Goal: Information Seeking & Learning: Learn about a topic

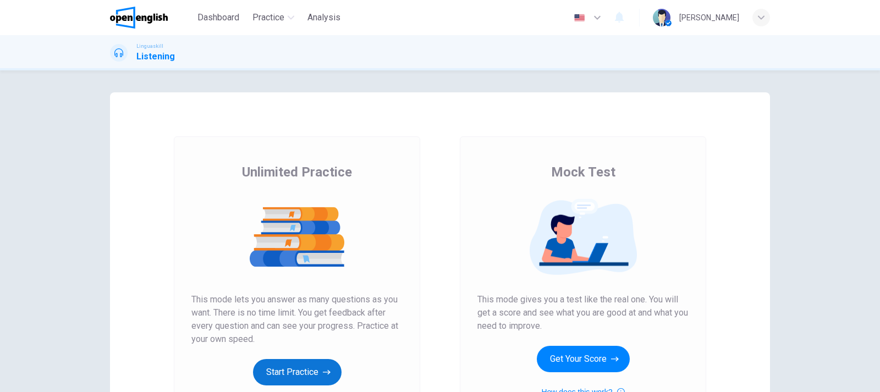
click at [310, 372] on button "Start Practice" at bounding box center [297, 372] width 89 height 26
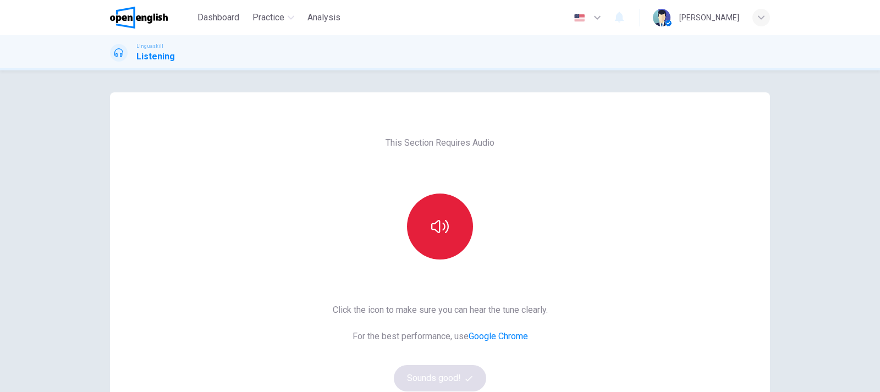
click at [454, 234] on button "button" at bounding box center [440, 227] width 66 height 66
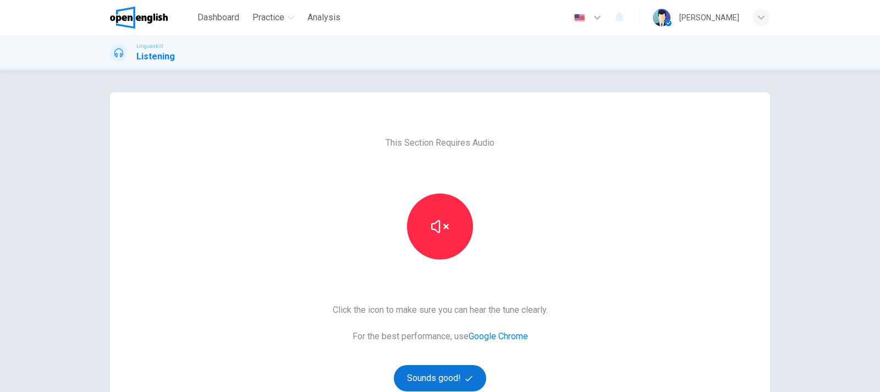
click at [444, 375] on button "Sounds good!" at bounding box center [440, 378] width 92 height 26
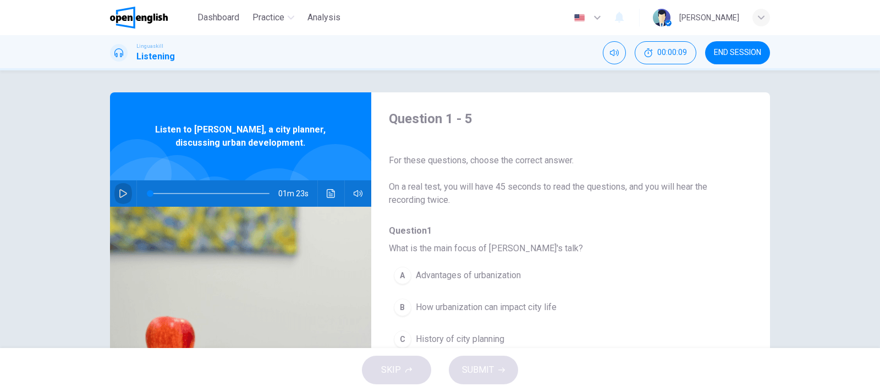
click at [126, 191] on icon "button" at bounding box center [123, 193] width 9 height 9
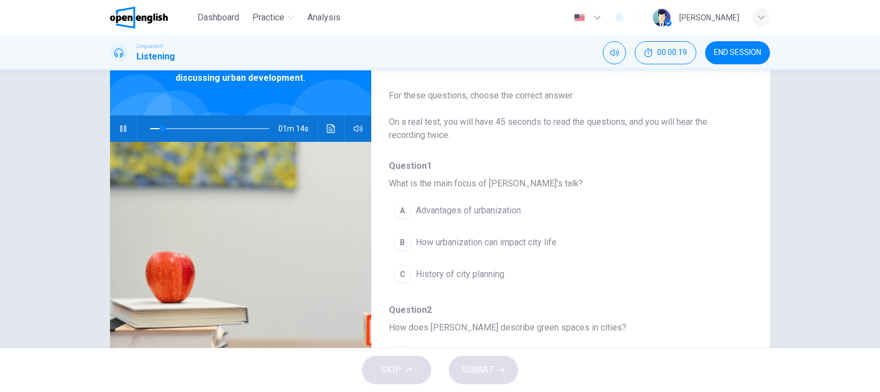
scroll to position [67, 0]
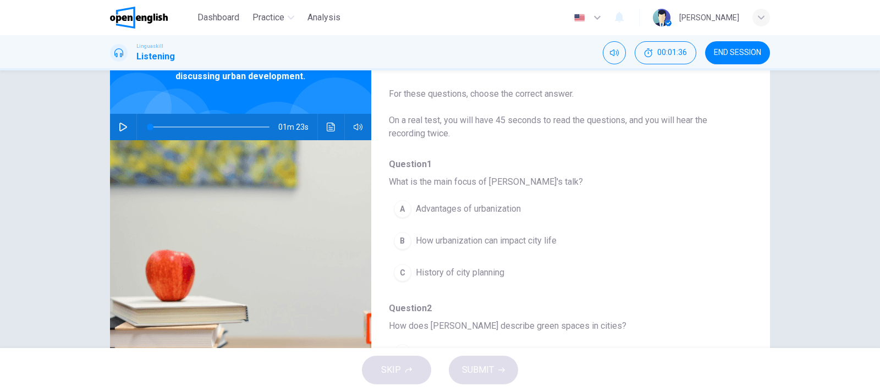
click at [456, 241] on span "How urbanization can impact city life" at bounding box center [486, 240] width 141 height 13
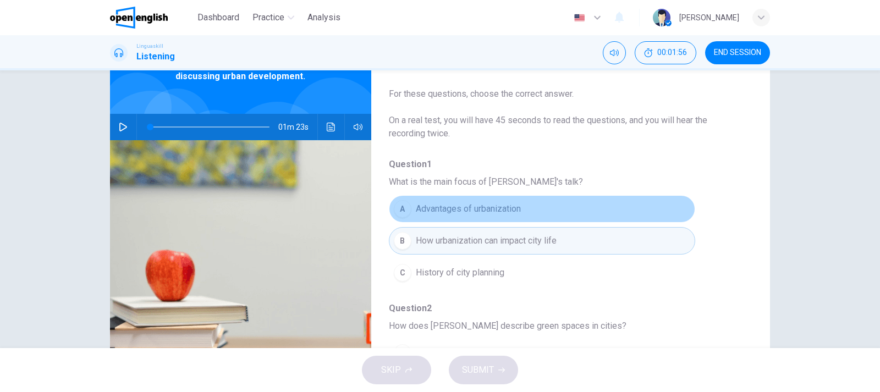
click at [466, 209] on span "Advantages of urbanization" at bounding box center [468, 208] width 105 height 13
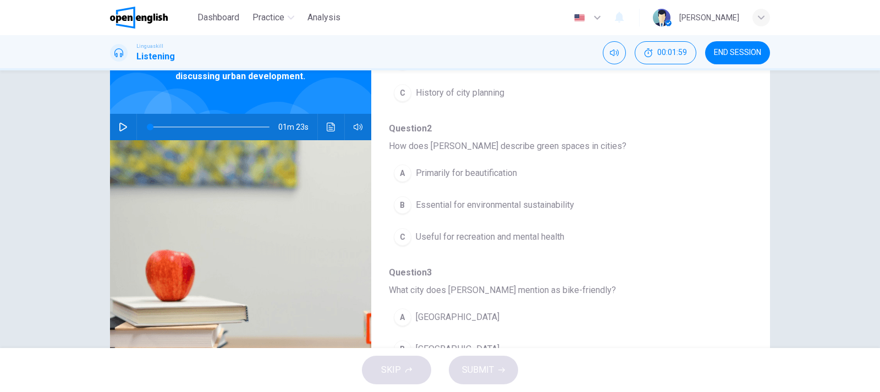
scroll to position [194, 0]
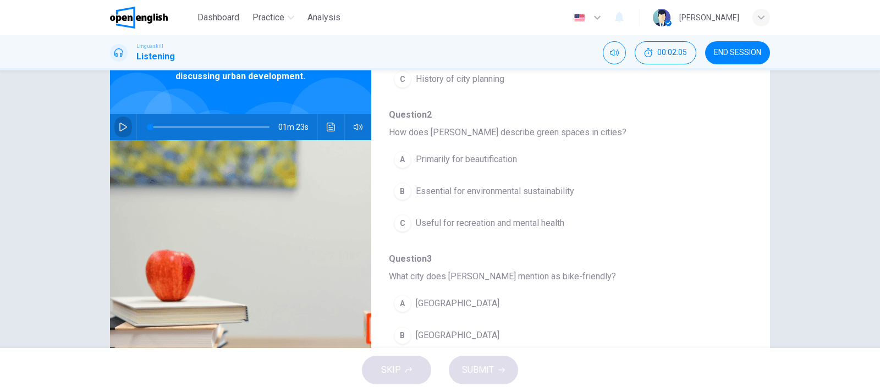
click at [121, 128] on icon "button" at bounding box center [123, 127] width 9 height 9
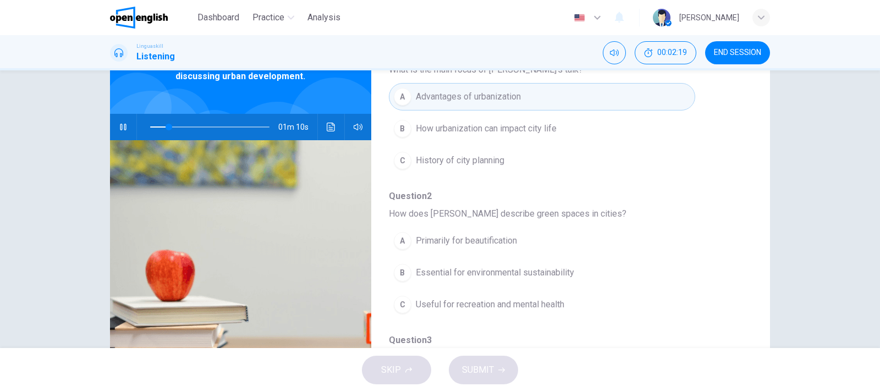
scroll to position [107, 0]
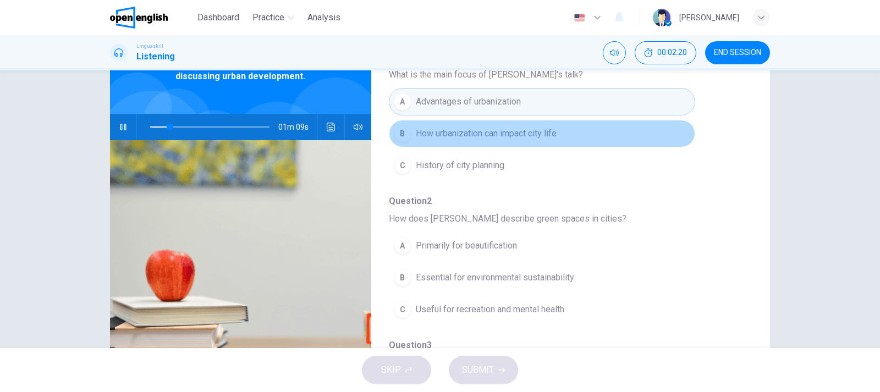
click at [550, 135] on span "How urbanization can impact city life" at bounding box center [486, 133] width 141 height 13
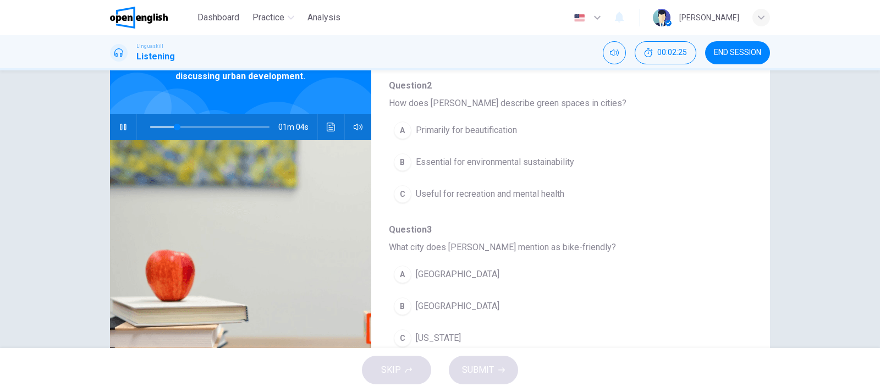
scroll to position [229, 0]
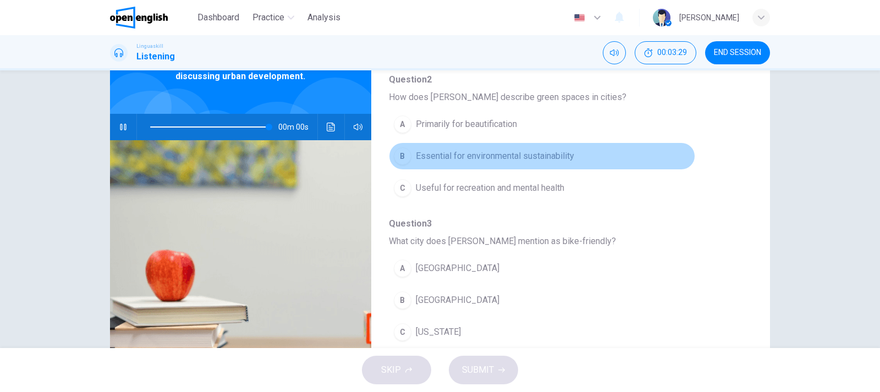
click at [541, 155] on span "Essential for environmental sustainability" at bounding box center [495, 156] width 158 height 13
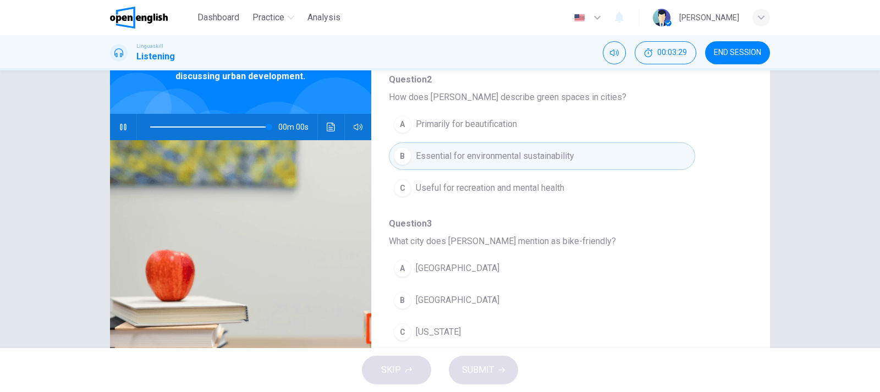
type input "*"
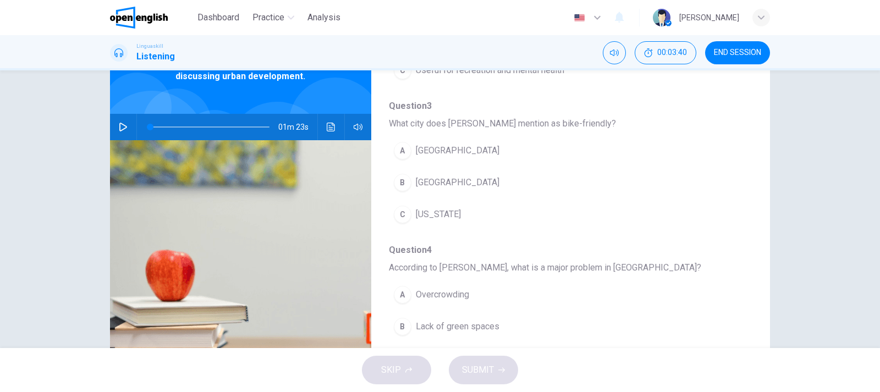
scroll to position [348, 0]
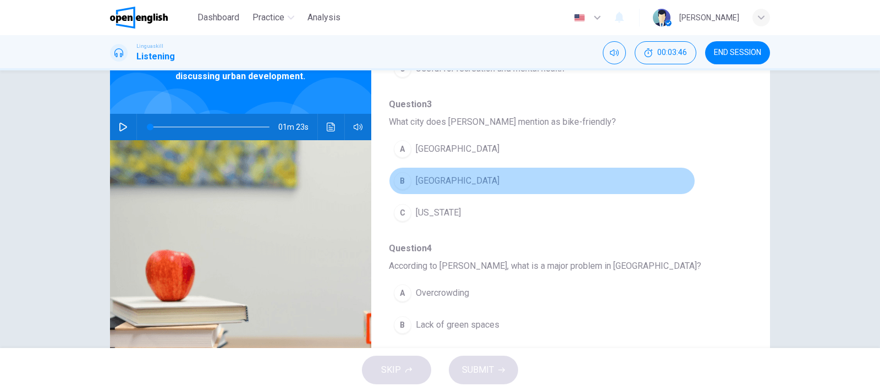
click at [446, 184] on span "[GEOGRAPHIC_DATA]" at bounding box center [458, 180] width 84 height 13
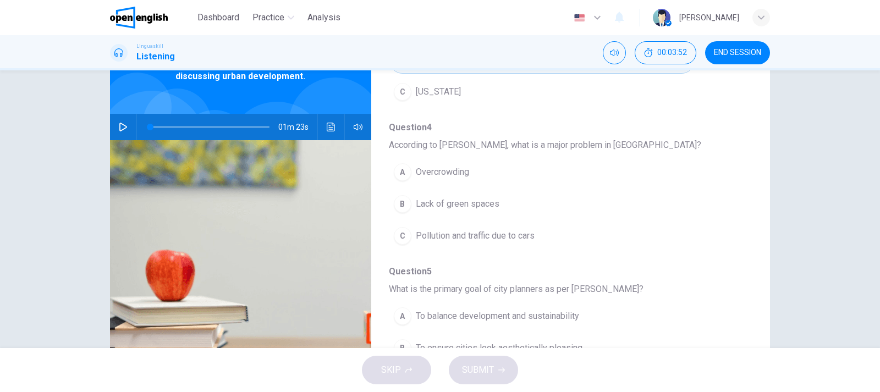
scroll to position [472, 0]
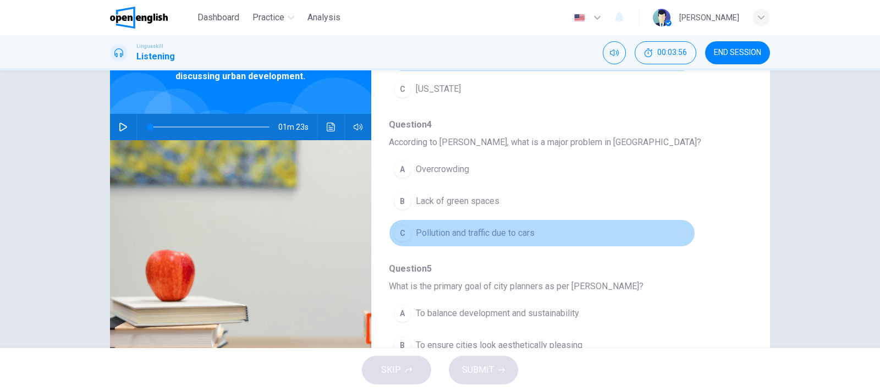
click at [520, 229] on span "Pollution and traffic due to cars" at bounding box center [475, 233] width 119 height 13
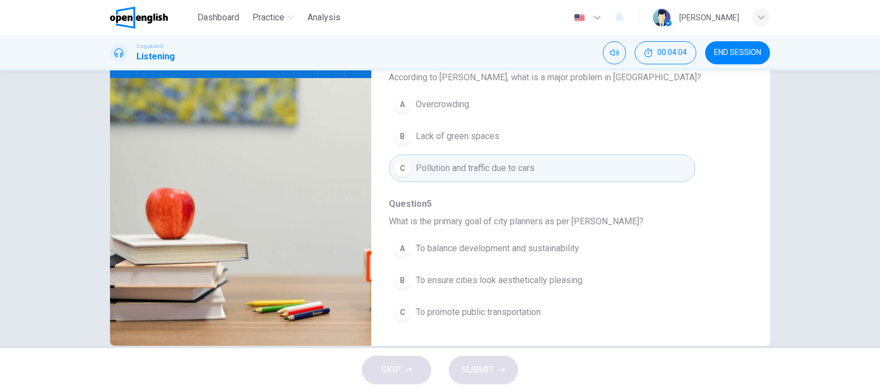
scroll to position [149, 0]
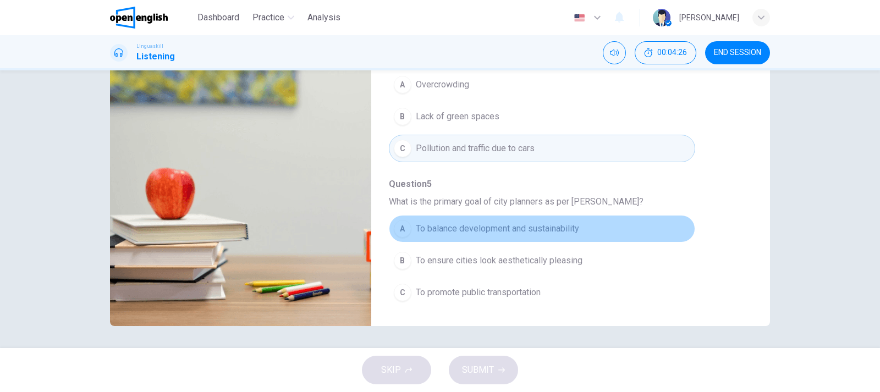
click at [559, 225] on span "To balance development and sustainability" at bounding box center [497, 228] width 163 height 13
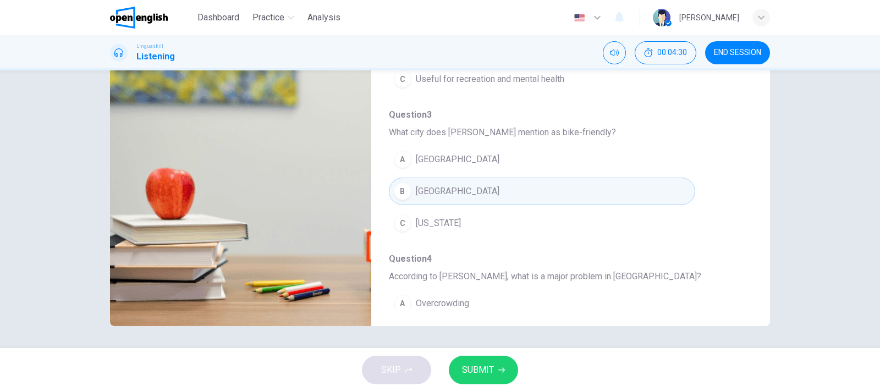
scroll to position [254, 0]
click at [506, 366] on button "SUBMIT" at bounding box center [483, 370] width 69 height 29
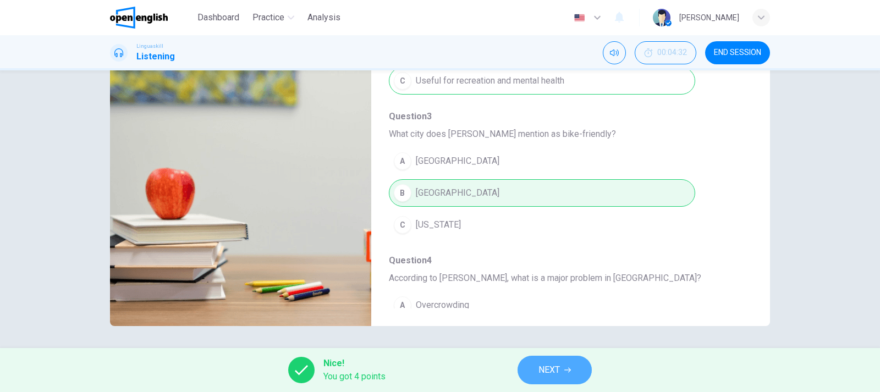
click at [547, 373] on span "NEXT" at bounding box center [549, 370] width 21 height 15
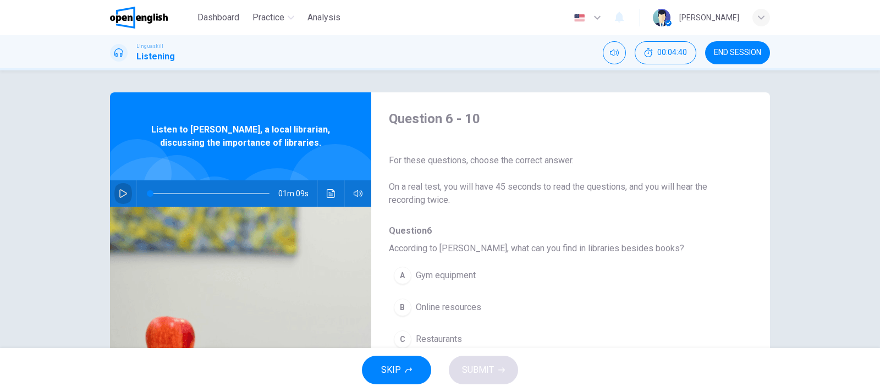
click at [122, 193] on icon "button" at bounding box center [123, 193] width 9 height 9
click at [473, 310] on span "Online resources" at bounding box center [448, 307] width 65 height 13
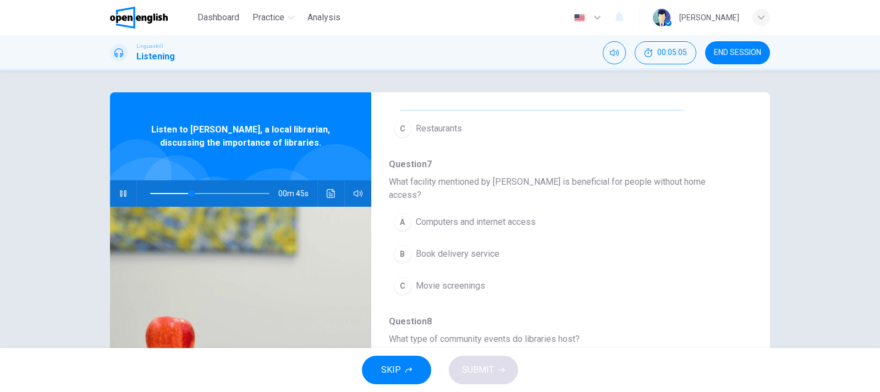
scroll to position [217, 0]
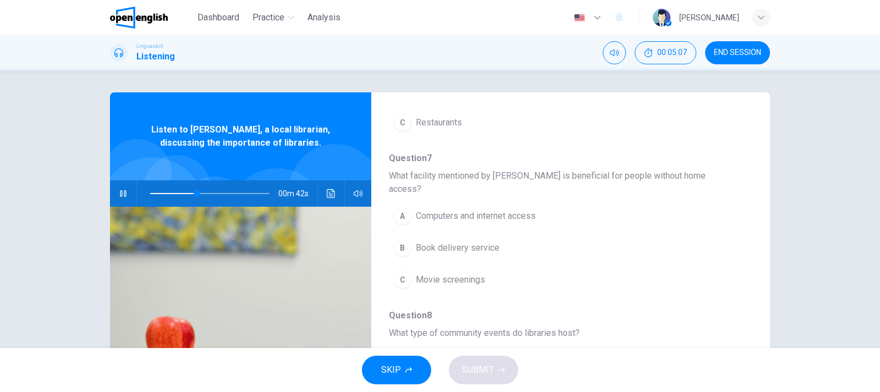
click at [514, 210] on span "Computers and internet access" at bounding box center [476, 216] width 120 height 13
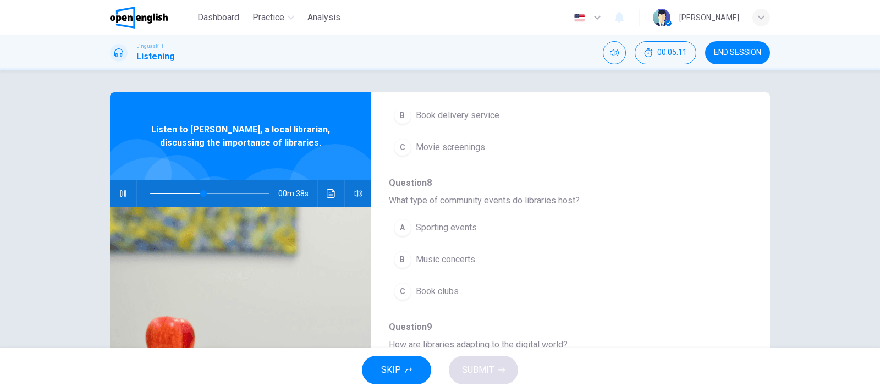
scroll to position [351, 0]
click at [457, 283] on span "Book clubs" at bounding box center [437, 289] width 43 height 13
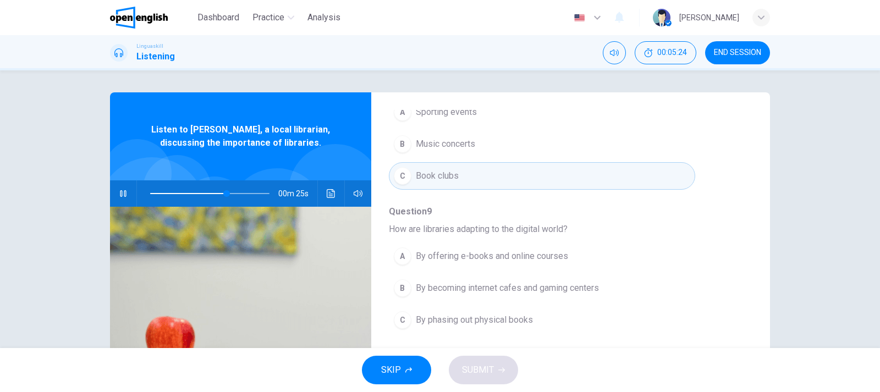
scroll to position [475, 0]
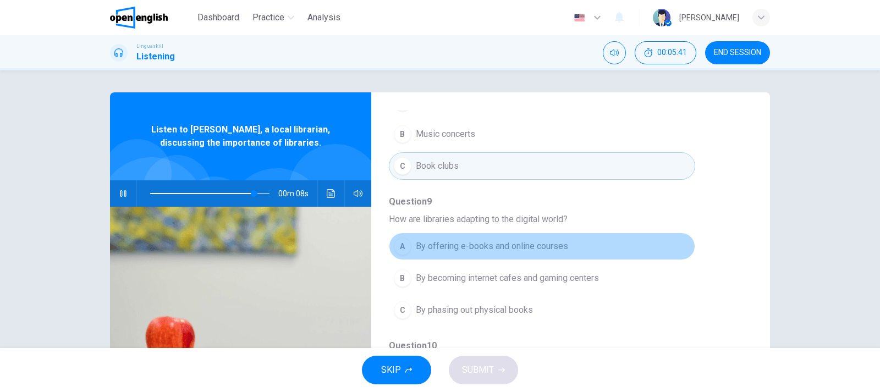
click at [549, 240] on span "By offering e-books and online courses" at bounding box center [492, 246] width 152 height 13
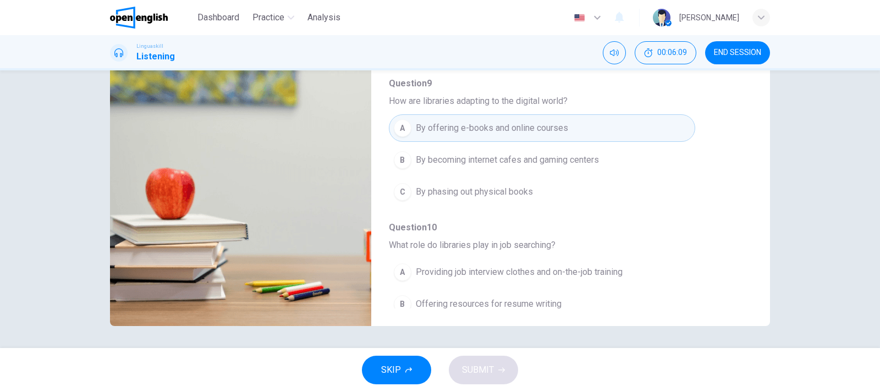
scroll to position [0, 0]
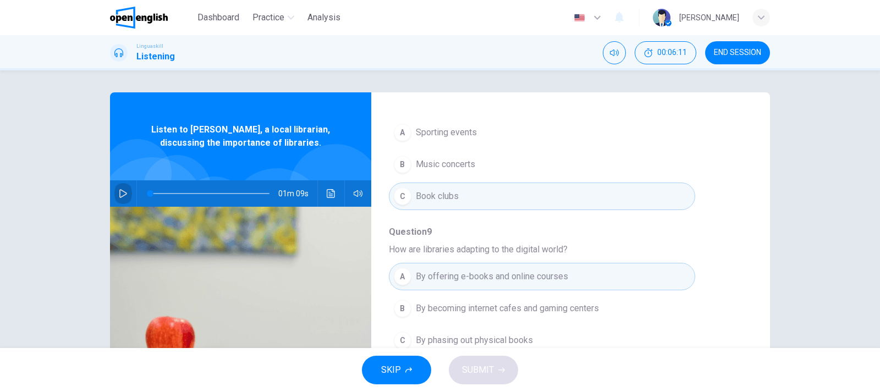
click at [121, 195] on icon "button" at bounding box center [123, 193] width 9 height 9
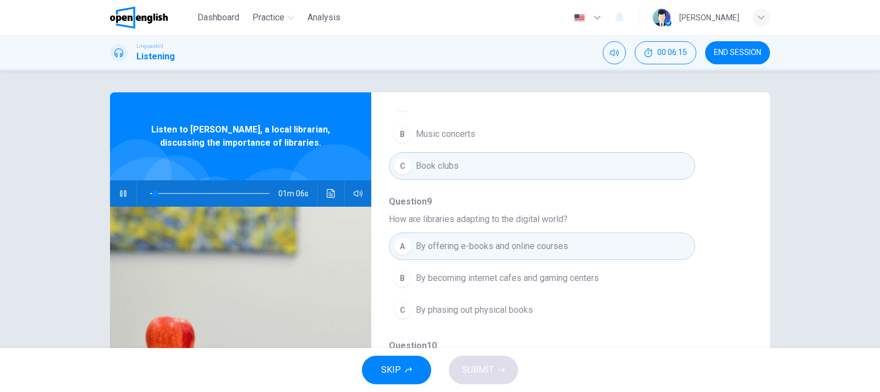
scroll to position [149, 0]
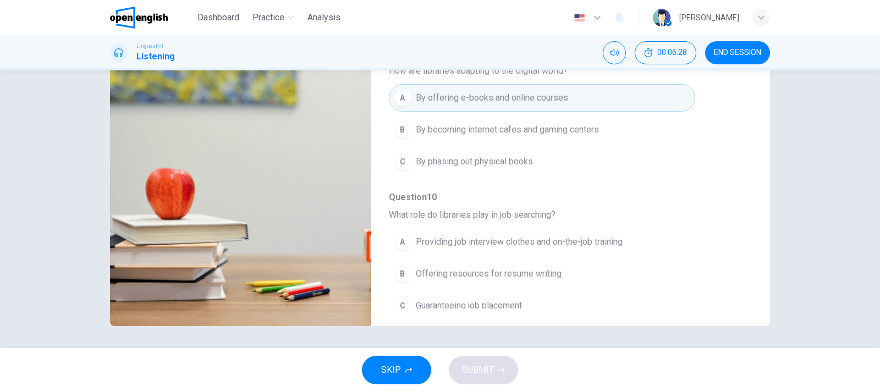
click at [588, 236] on span "Providing job interview clothes and on-the-job training" at bounding box center [519, 242] width 207 height 13
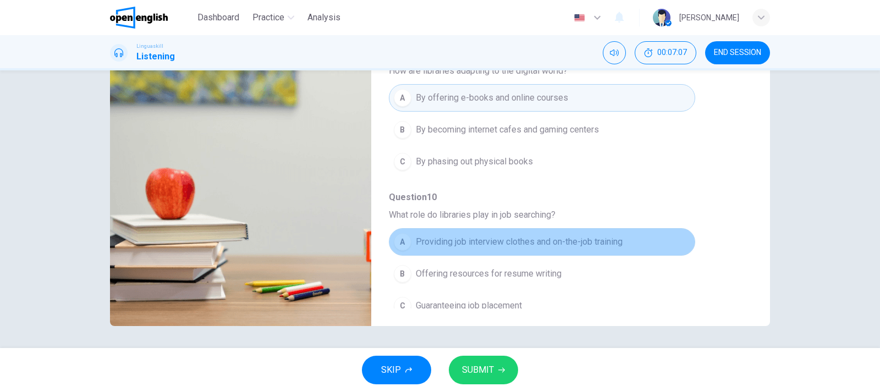
click at [588, 236] on span "Providing job interview clothes and on-the-job training" at bounding box center [519, 242] width 207 height 13
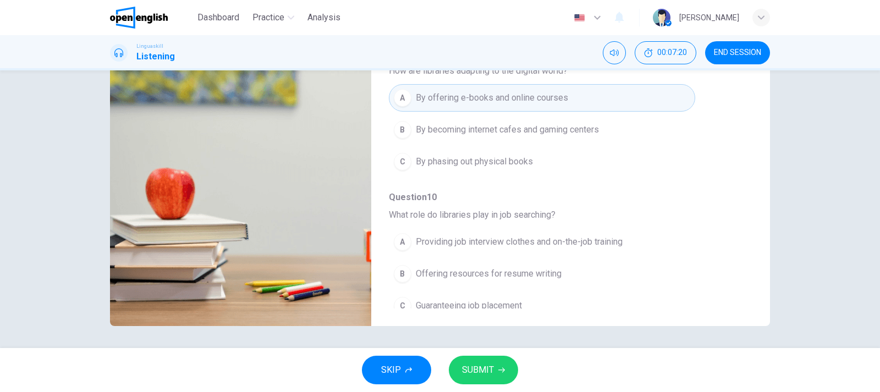
type input "*"
click at [459, 236] on span "Providing job interview clothes and on-the-job training" at bounding box center [519, 242] width 207 height 13
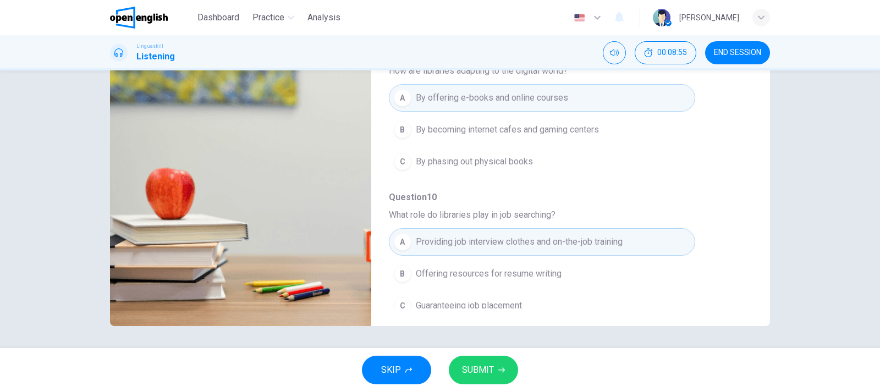
click at [519, 267] on span "Offering resources for resume writing" at bounding box center [489, 273] width 146 height 13
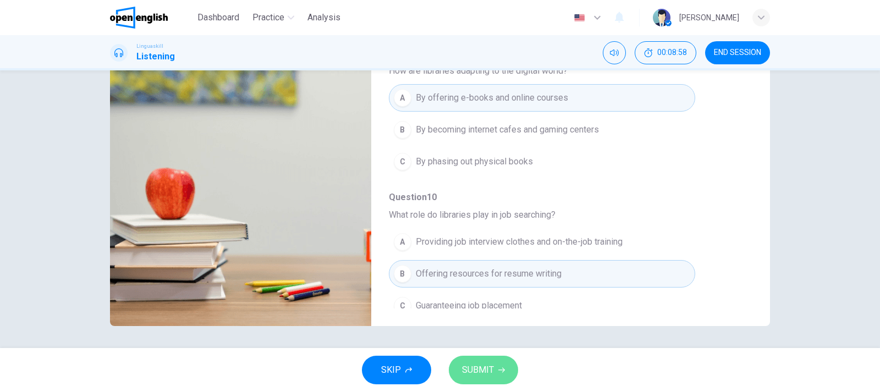
click at [476, 370] on span "SUBMIT" at bounding box center [478, 370] width 32 height 15
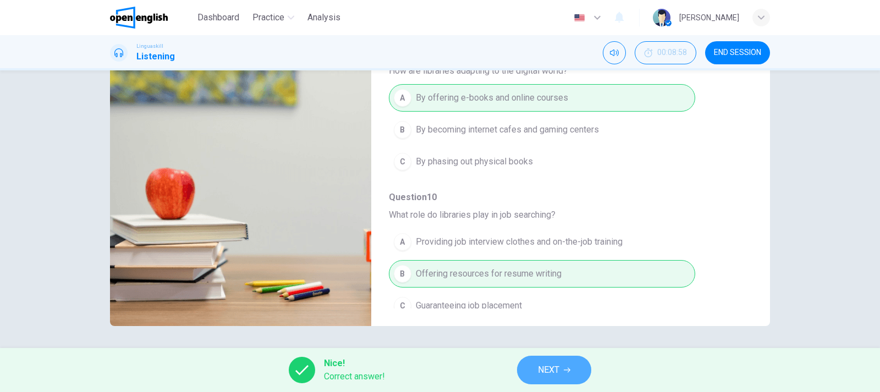
click at [541, 369] on span "NEXT" at bounding box center [548, 370] width 21 height 15
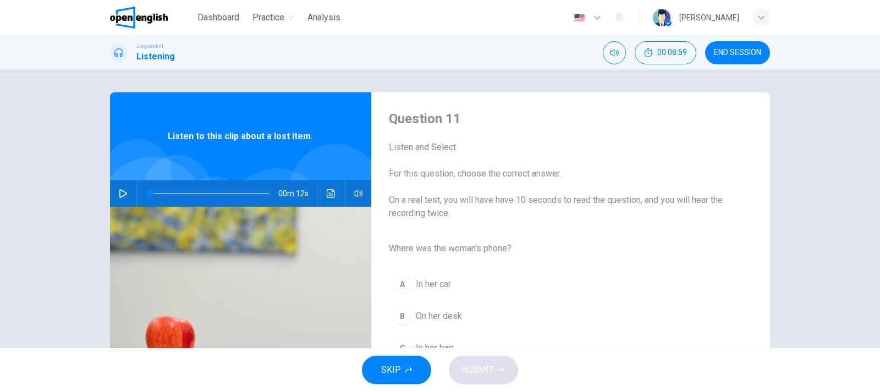
click at [122, 193] on icon "button" at bounding box center [123, 193] width 9 height 9
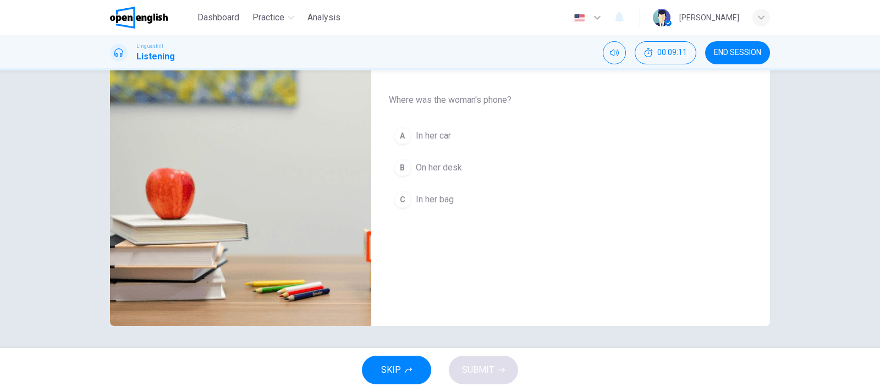
type input "*"
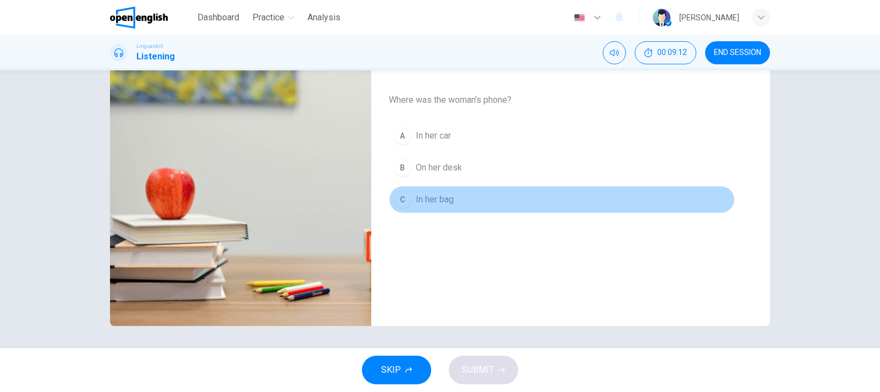
click at [431, 199] on span "In her bag" at bounding box center [435, 199] width 38 height 13
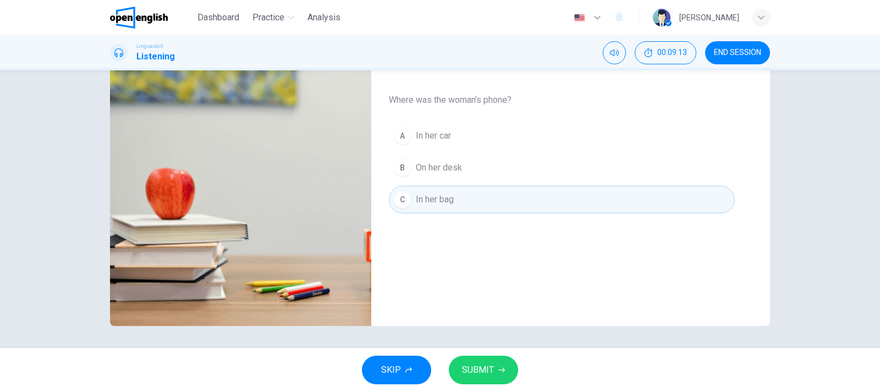
click at [481, 376] on span "SUBMIT" at bounding box center [478, 370] width 32 height 15
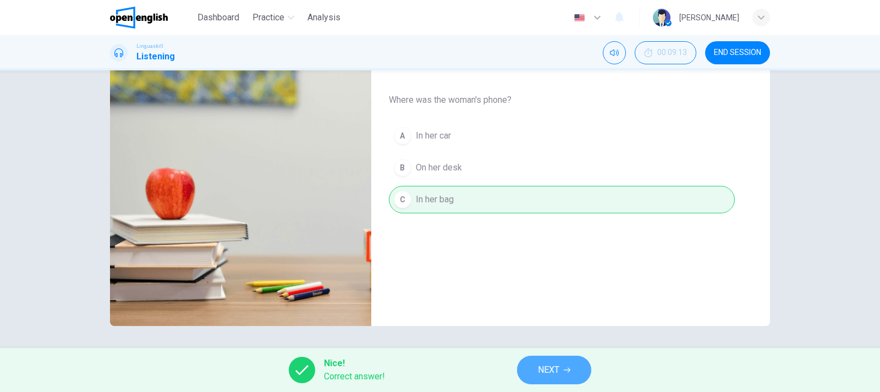
click at [546, 372] on span "NEXT" at bounding box center [548, 370] width 21 height 15
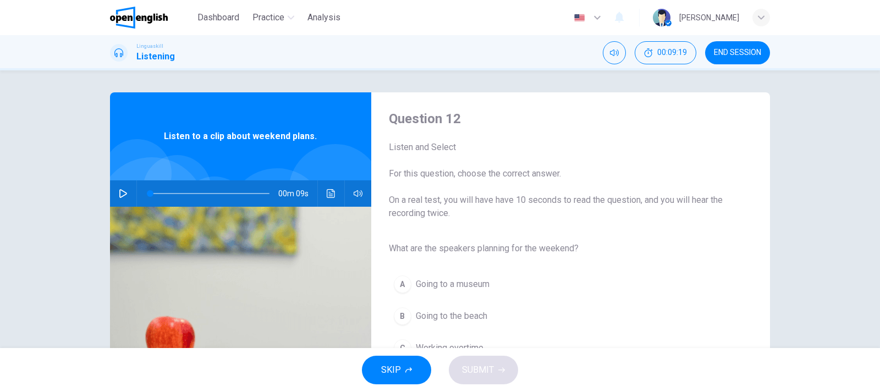
click at [123, 193] on icon "button" at bounding box center [123, 193] width 9 height 9
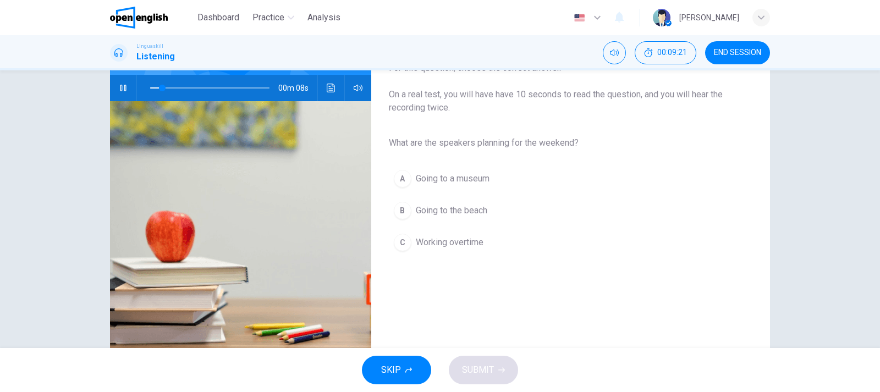
scroll to position [125, 0]
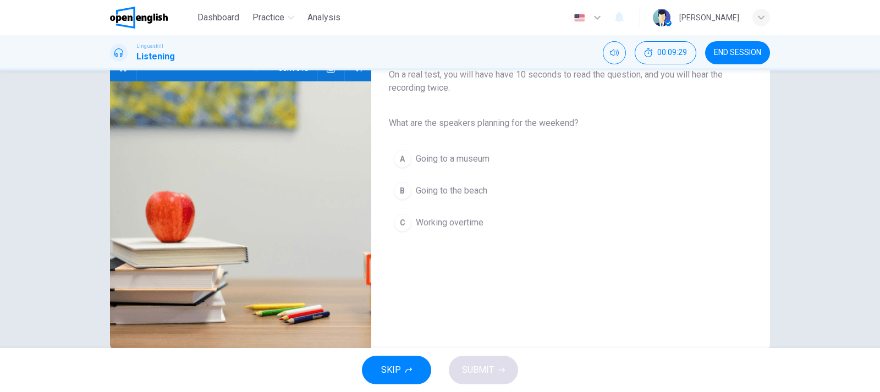
type input "*"
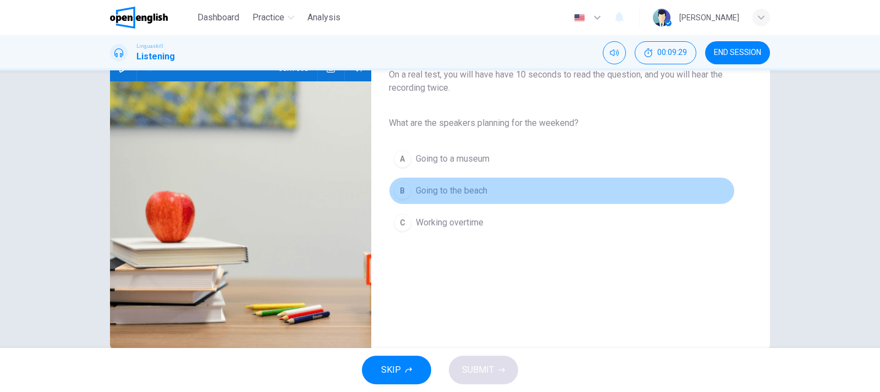
click at [477, 191] on span "Going to the beach" at bounding box center [452, 190] width 72 height 13
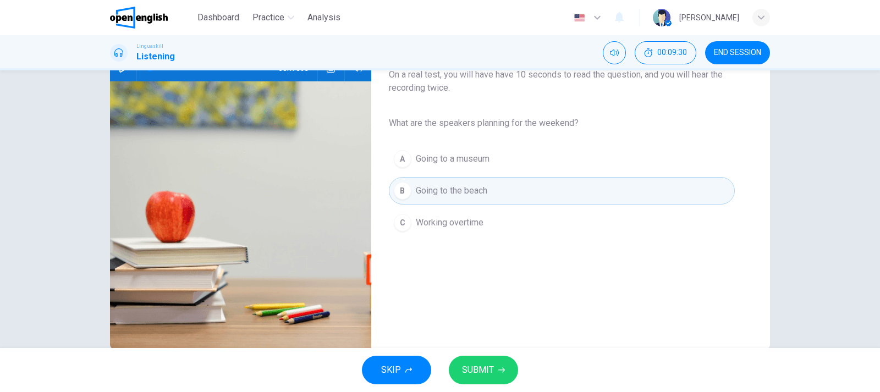
click at [491, 373] on span "SUBMIT" at bounding box center [478, 370] width 32 height 15
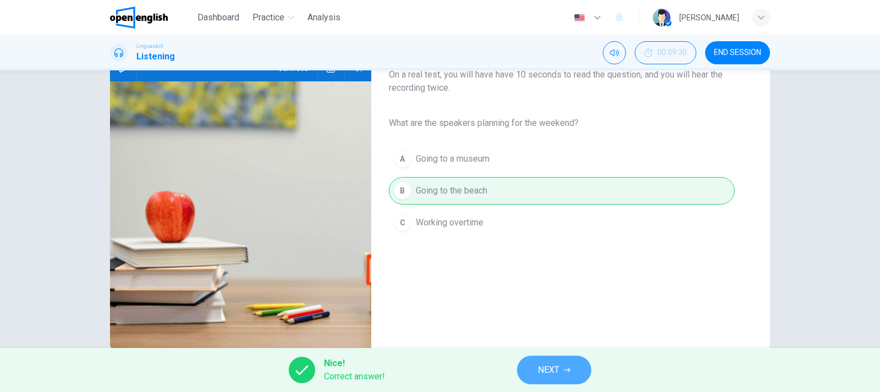
click at [549, 365] on span "NEXT" at bounding box center [548, 370] width 21 height 15
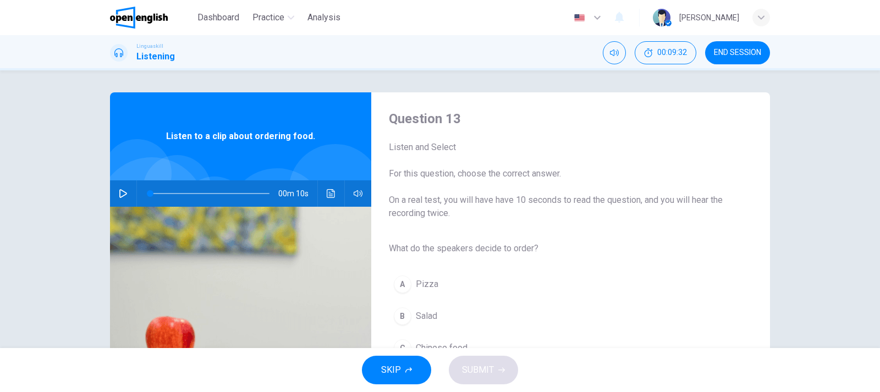
click at [123, 193] on icon "button" at bounding box center [123, 193] width 9 height 9
type input "*"
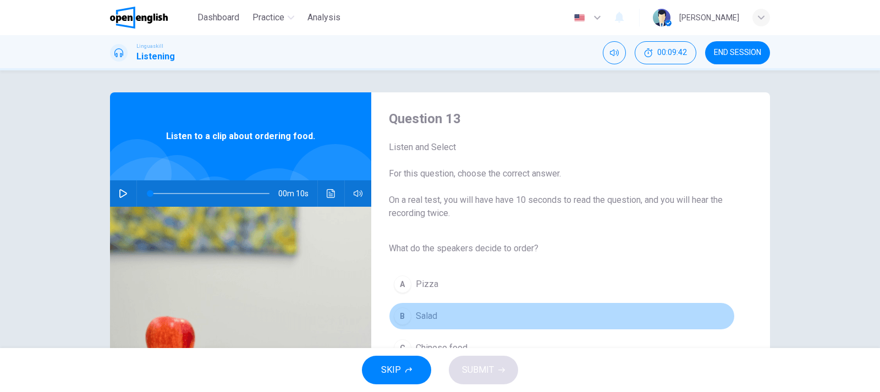
click at [431, 315] on span "Salad" at bounding box center [426, 316] width 21 height 13
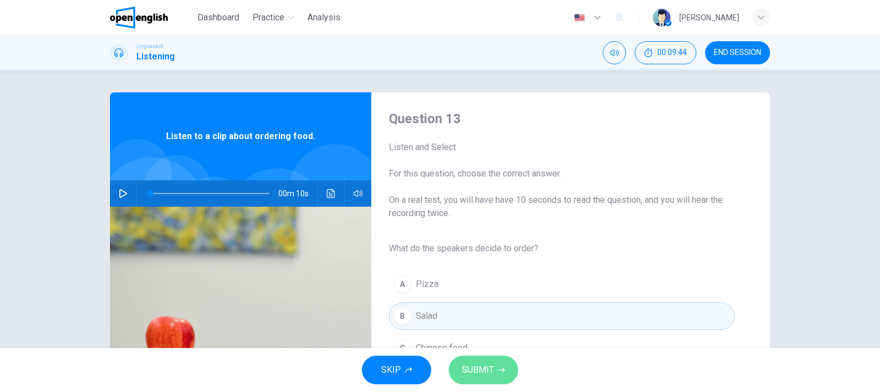
click at [483, 376] on span "SUBMIT" at bounding box center [478, 370] width 32 height 15
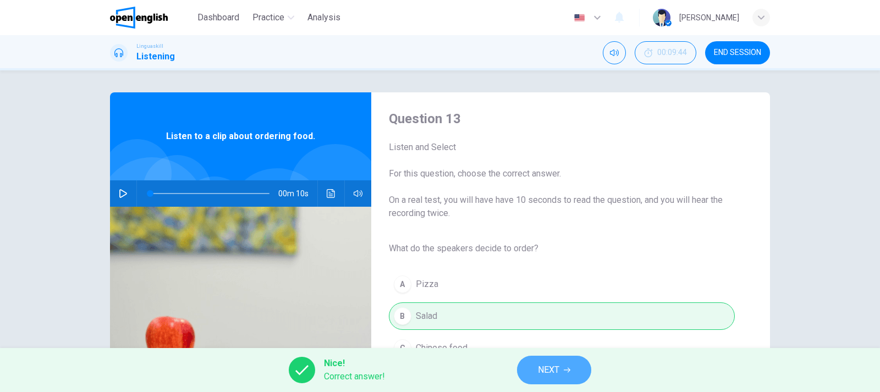
click at [544, 372] on span "NEXT" at bounding box center [548, 370] width 21 height 15
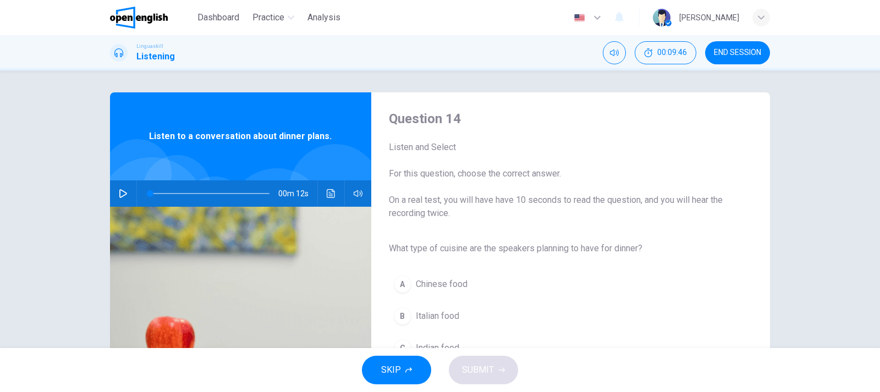
click at [123, 195] on icon "button" at bounding box center [123, 193] width 9 height 9
type input "*"
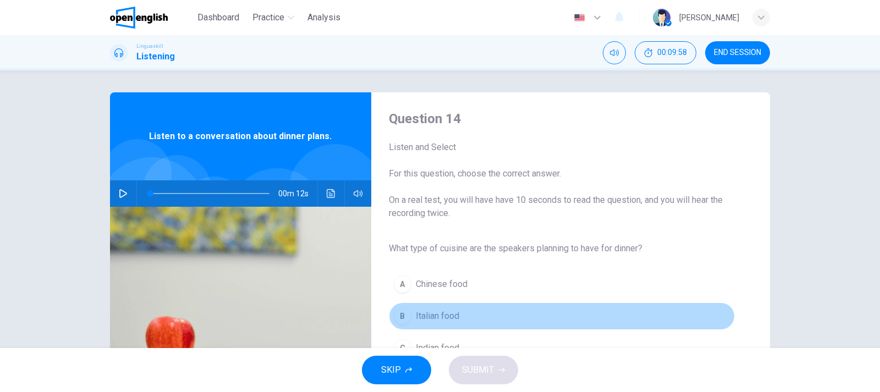
click at [447, 319] on span "Italian food" at bounding box center [437, 316] width 43 height 13
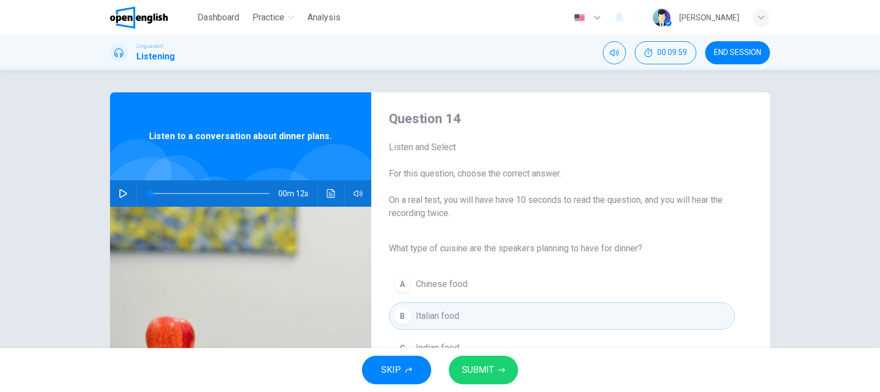
click at [481, 374] on span "SUBMIT" at bounding box center [478, 370] width 32 height 15
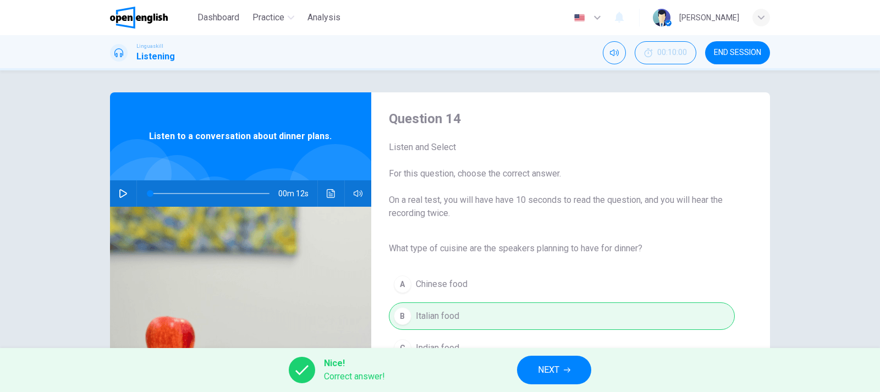
click at [535, 371] on button "NEXT" at bounding box center [554, 370] width 74 height 29
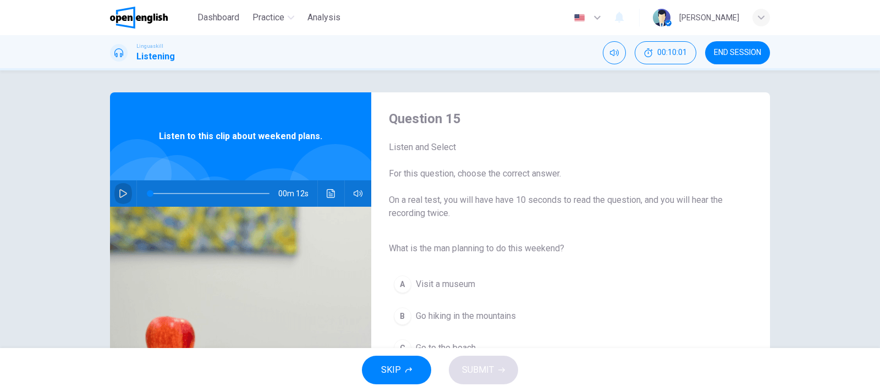
click at [121, 195] on icon "button" at bounding box center [123, 193] width 9 height 9
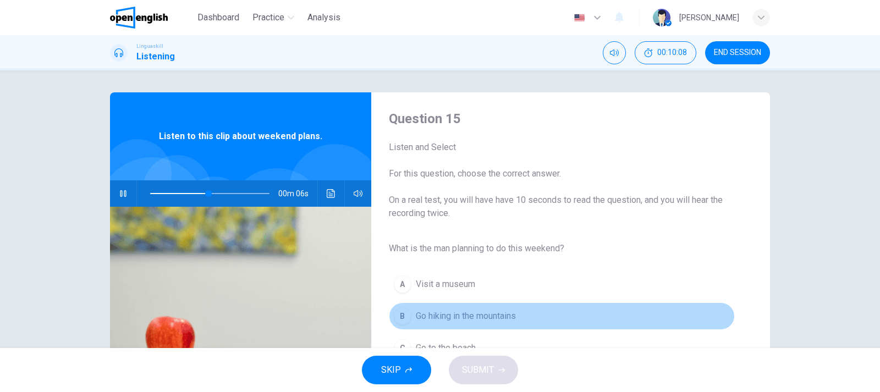
click at [452, 314] on span "Go hiking in the mountains" at bounding box center [466, 316] width 100 height 13
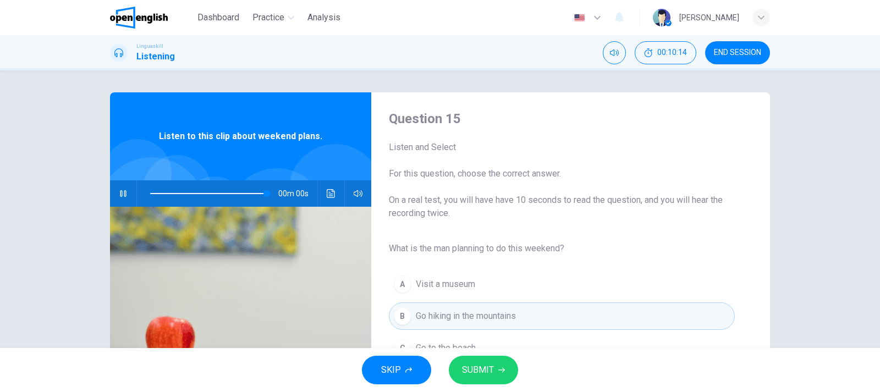
type input "*"
click at [487, 372] on span "SUBMIT" at bounding box center [478, 370] width 32 height 15
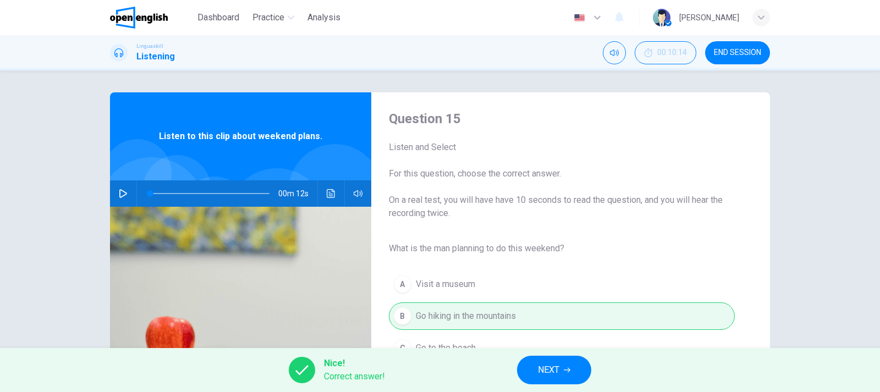
click at [552, 366] on span "NEXT" at bounding box center [548, 370] width 21 height 15
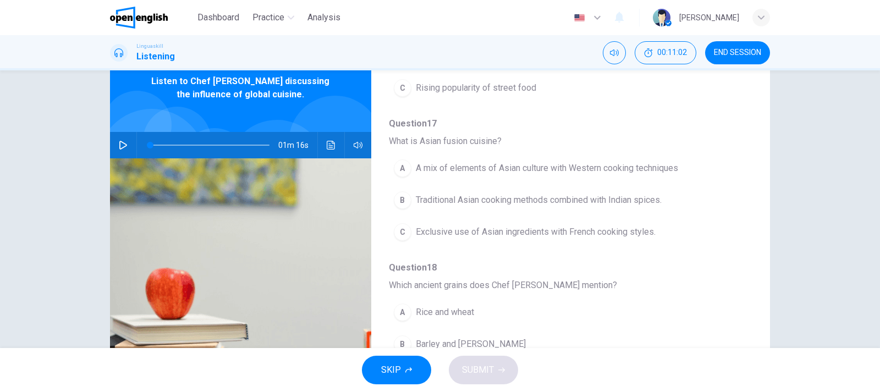
scroll to position [23, 0]
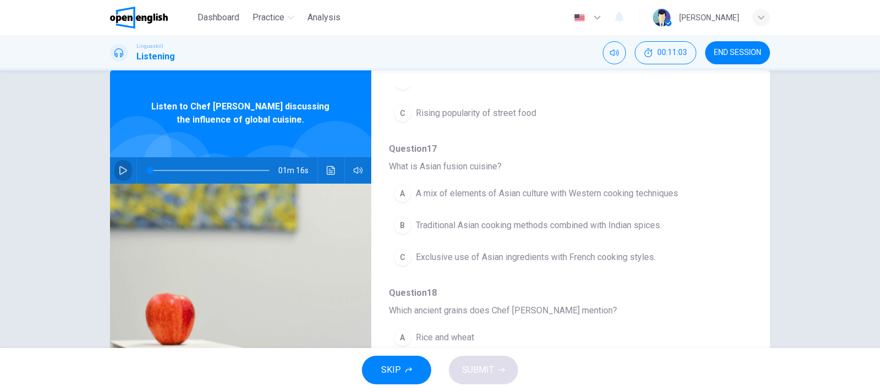
click at [122, 169] on icon "button" at bounding box center [123, 170] width 9 height 9
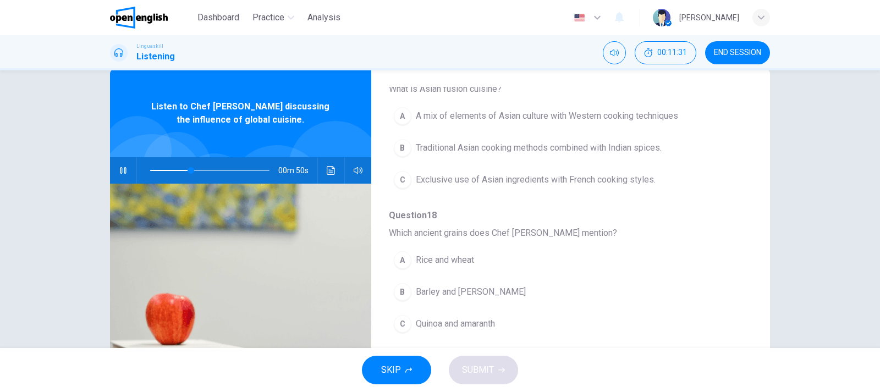
scroll to position [283, 0]
click at [453, 320] on span "Quinoa and amaranth" at bounding box center [455, 321] width 79 height 13
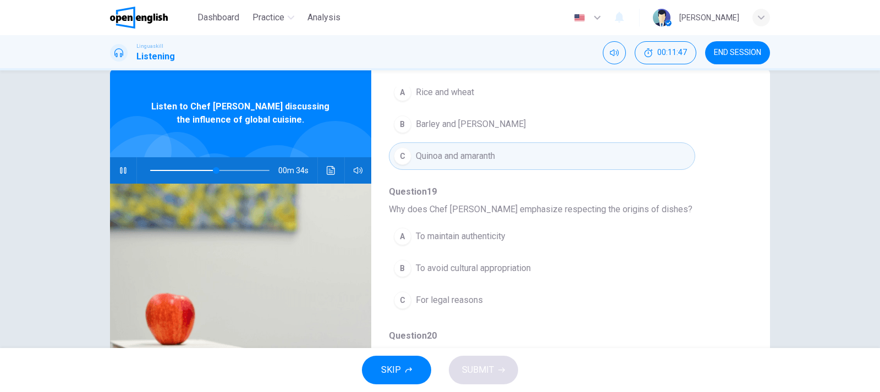
scroll to position [450, 0]
click at [462, 236] on span "To maintain authenticity" at bounding box center [461, 235] width 90 height 13
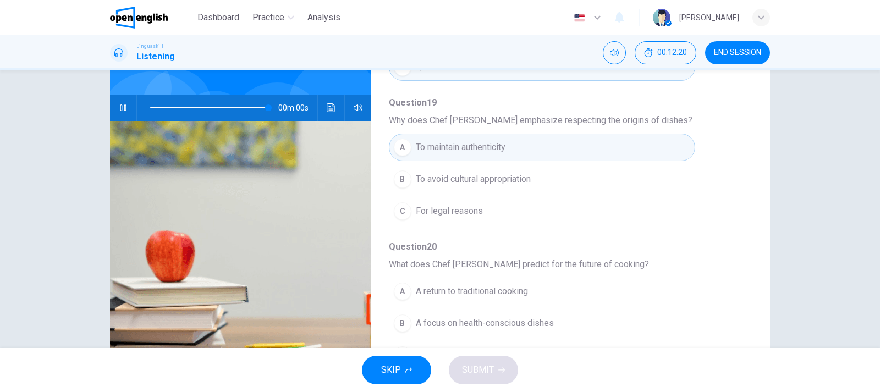
scroll to position [149, 0]
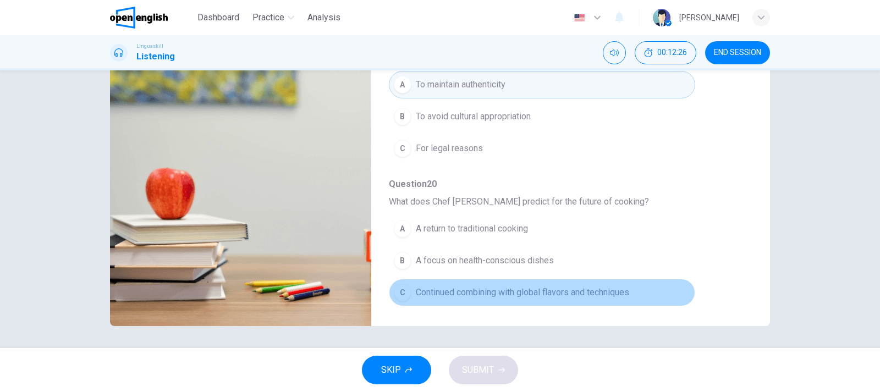
click at [579, 293] on span "Continued combining with global flavors and techniques" at bounding box center [523, 292] width 214 height 13
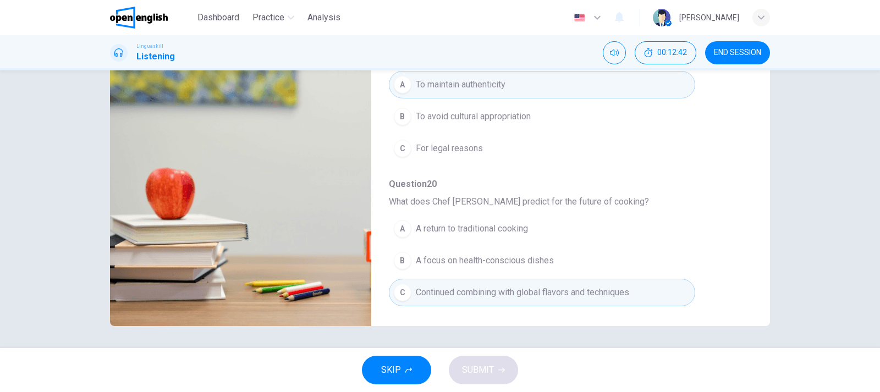
click at [756, 129] on div "Question 16 - 20 For these questions, choose the correct answer. On a real test…" at bounding box center [440, 135] width 660 height 382
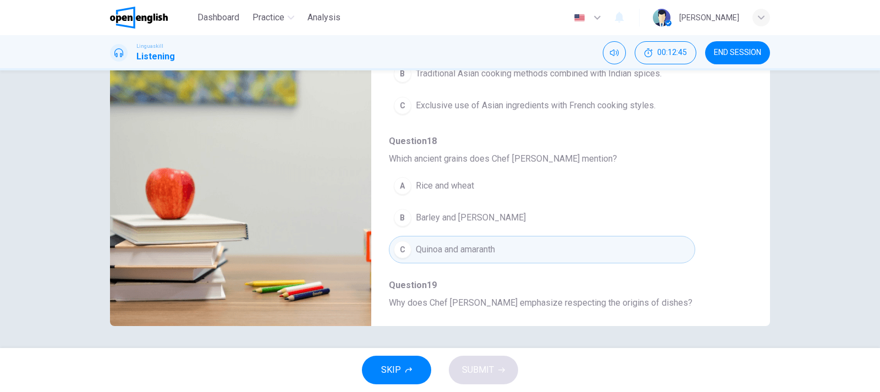
scroll to position [228, 0]
click at [750, 62] on div "Linguaskill Listening 00:12:45 END SESSION" at bounding box center [440, 52] width 880 height 35
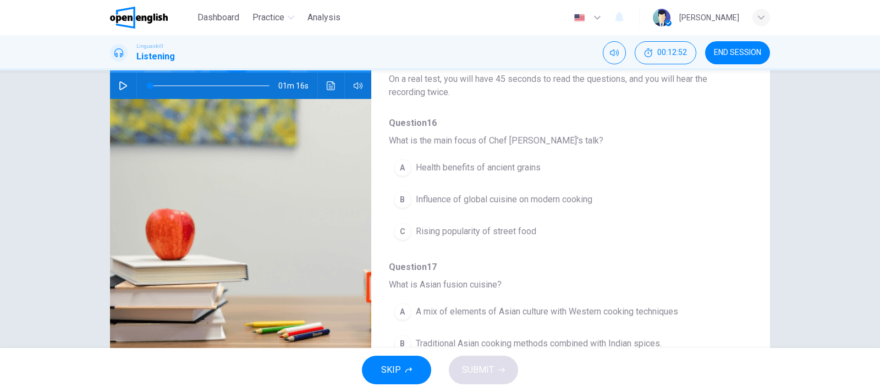
scroll to position [86, 0]
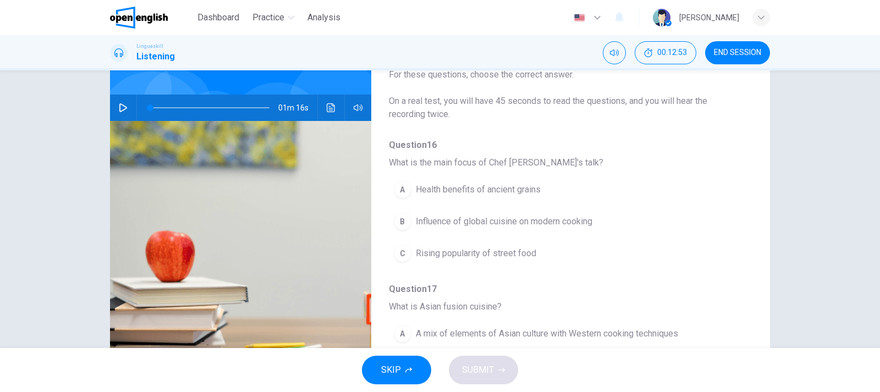
click at [120, 109] on icon "button" at bounding box center [123, 107] width 8 height 9
click at [502, 192] on span "Health benefits of ancient grains" at bounding box center [478, 189] width 125 height 13
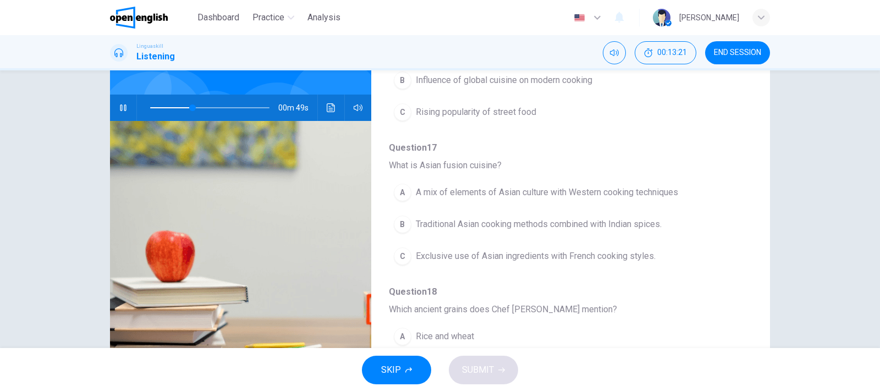
scroll to position [163, 0]
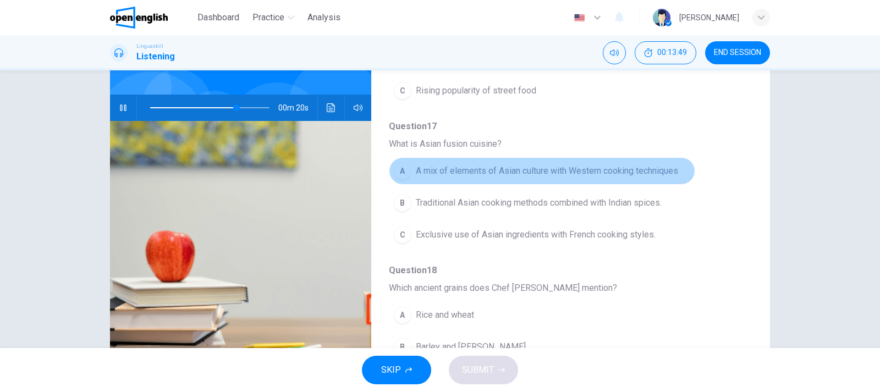
click at [568, 171] on span "A mix of elements of Asian culture with Western cooking techniques" at bounding box center [547, 171] width 262 height 13
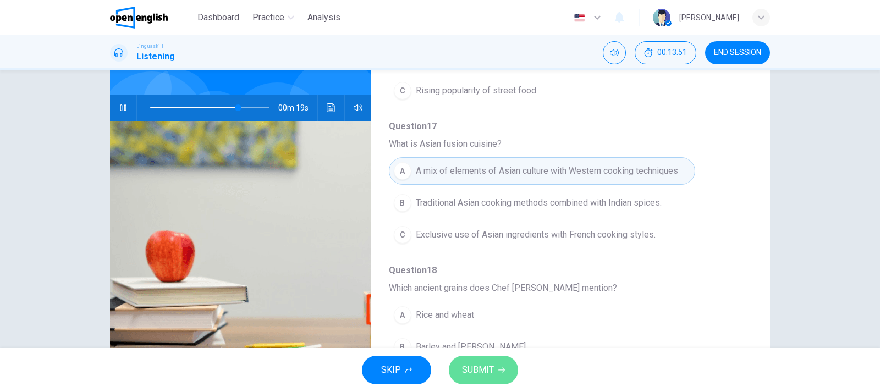
click at [500, 360] on button "SUBMIT" at bounding box center [483, 370] width 69 height 29
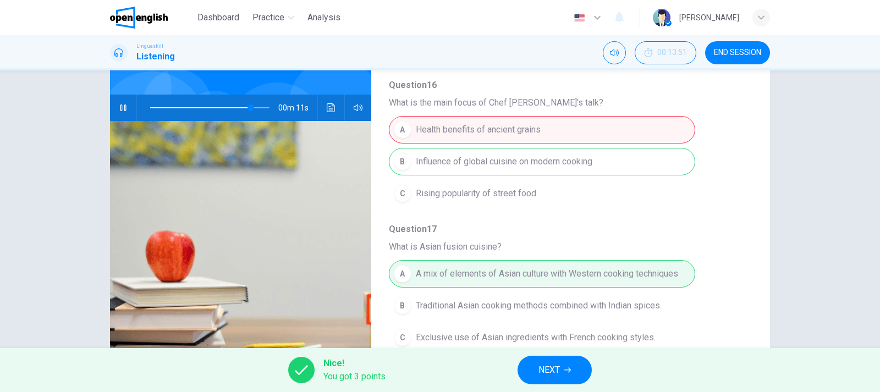
scroll to position [53, 0]
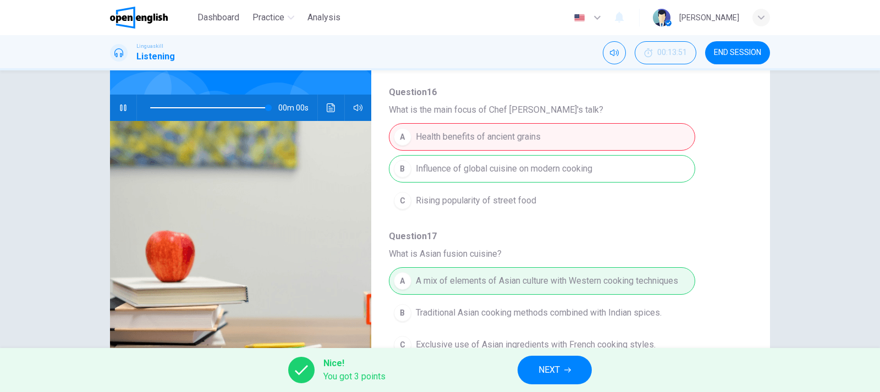
type input "*"
click at [562, 370] on button "NEXT" at bounding box center [555, 370] width 74 height 29
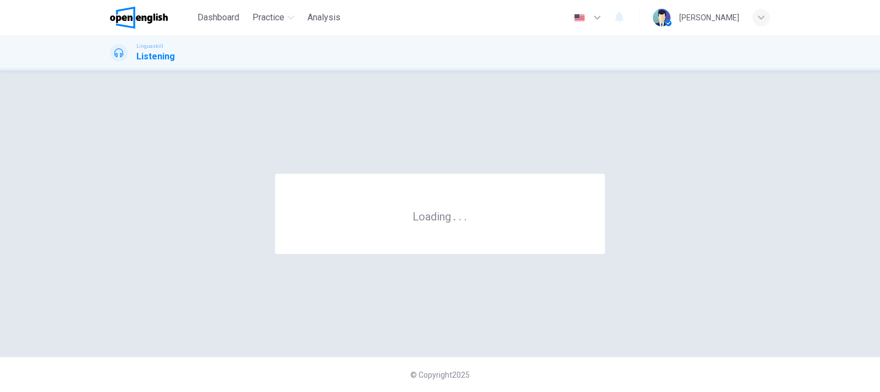
scroll to position [0, 0]
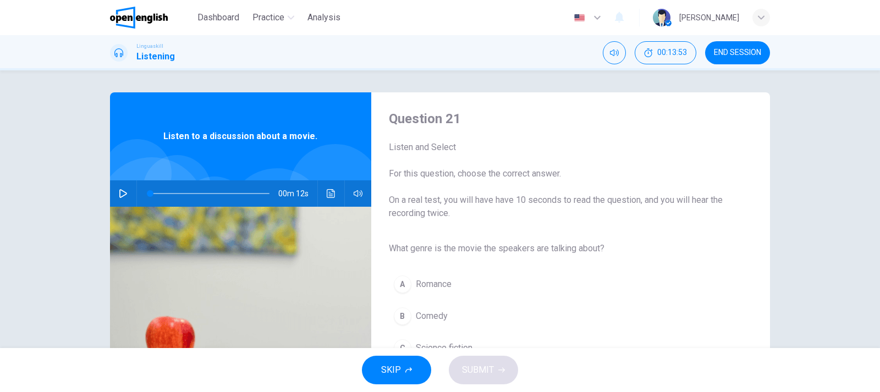
click at [743, 51] on span "END SESSION" at bounding box center [737, 52] width 47 height 9
